Goal: Participate in discussion

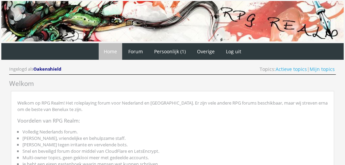
click at [286, 68] on link "Actieve topics" at bounding box center [291, 69] width 31 height 6
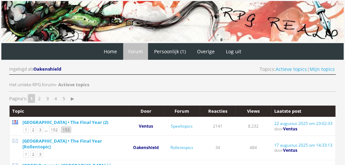
click at [61, 127] on link "153" at bounding box center [66, 130] width 11 height 7
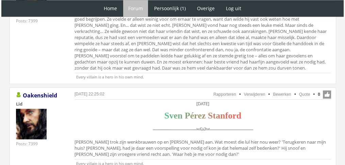
scroll to position [1139, 0]
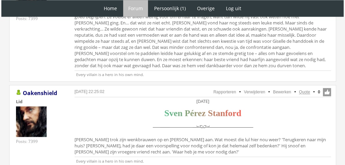
click at [304, 90] on link "Quote" at bounding box center [304, 92] width 11 height 5
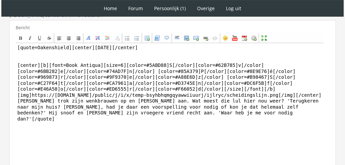
scroll to position [208, 0]
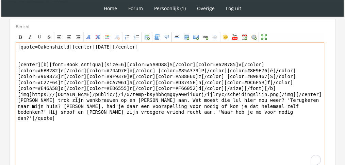
drag, startPoint x: 222, startPoint y: 151, endPoint x: 31, endPoint y: 99, distance: 198.1
click at [31, 99] on textarea "[quote=Oakenshield][center][DATE][/center] [center][b][font=Book Antiqua][size=…" at bounding box center [170, 105] width 309 height 126
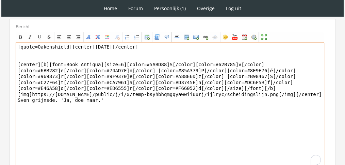
click at [75, 46] on textarea "[quote=Oakenshield][center][DATE][/center] [center][b][font=Book Antiqua][size=…" at bounding box center [170, 105] width 309 height 126
drag, startPoint x: 67, startPoint y: 46, endPoint x: 0, endPoint y: 39, distance: 67.3
click at [0, 39] on div "1 Home Forum Forum index Actieve topics Mijn topics Persoonlijk (1) Profiel Pri…" at bounding box center [172, 11] width 345 height 438
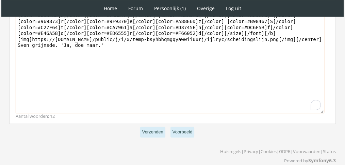
scroll to position [270, 0]
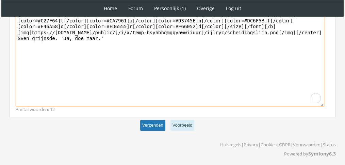
type textarea "[center][DATE][/center] [center][b][font=Book Antiqua][size=6][color=#5ABD88]S[…"
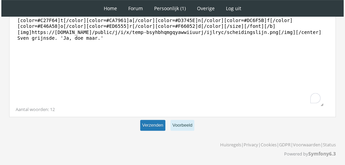
click at [150, 120] on button "Verzenden" at bounding box center [152, 125] width 25 height 11
